Goal: Task Accomplishment & Management: Manage account settings

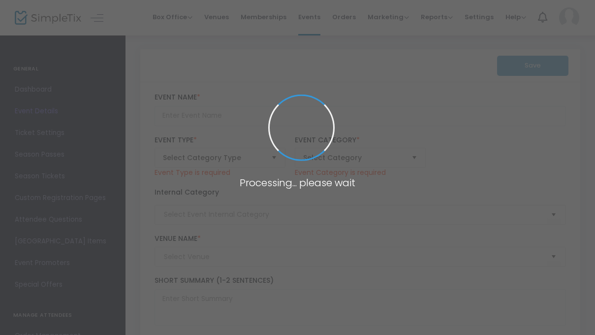
type input "FPU Women's Lacrosse Clinic"
type textarea "Event Timing: [DATE] 9:30-12pmEvent Address: [GEOGRAPHIC_DATA][STREET_ADDRESS] …"
checkbox input "true"
type input "Buy Tickets"
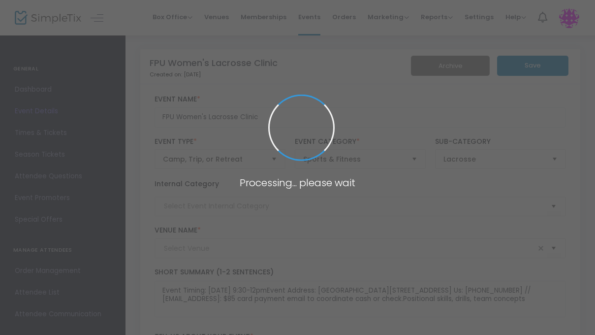
type input "Sodexo Field (2022 - OLD 10)"
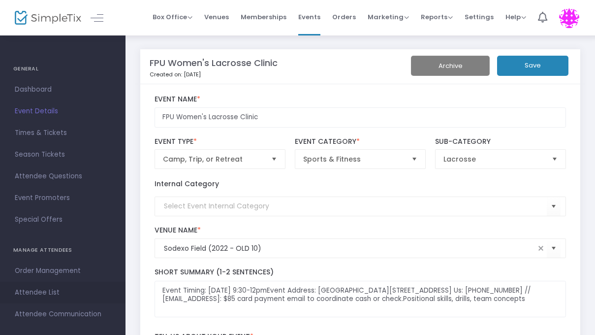
click at [38, 293] on span "Attendee List" at bounding box center [63, 292] width 96 height 13
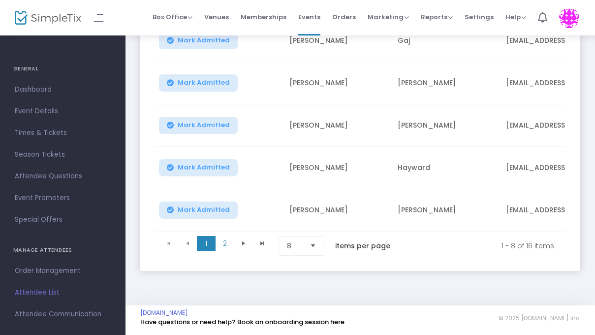
scroll to position [325, 0]
click at [229, 245] on span "2" at bounding box center [225, 243] width 19 height 15
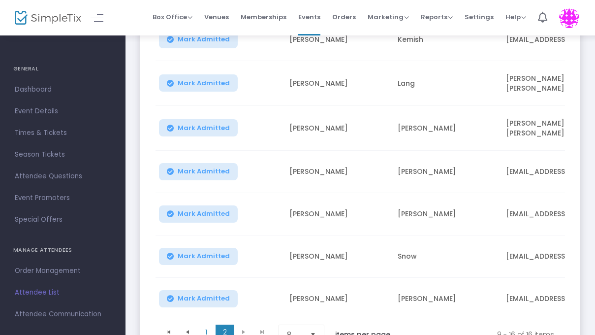
scroll to position [239, 0]
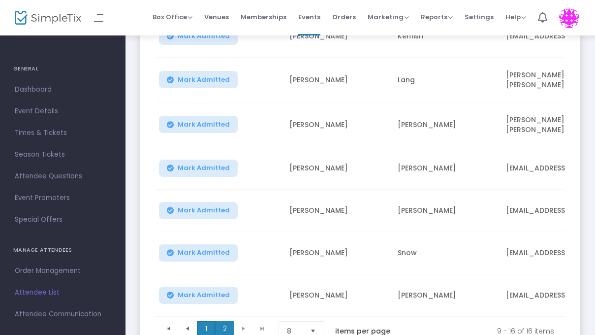
click at [207, 325] on span "1" at bounding box center [206, 328] width 19 height 15
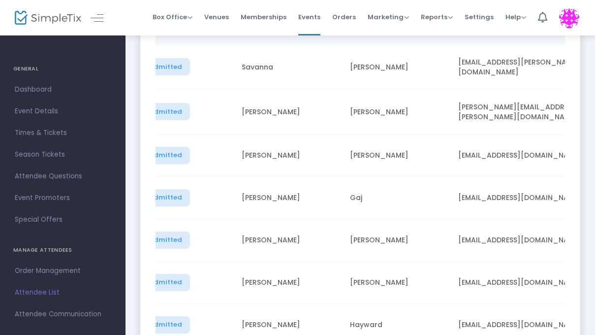
scroll to position [169, 0]
